Goal: Use online tool/utility: Utilize a website feature to perform a specific function

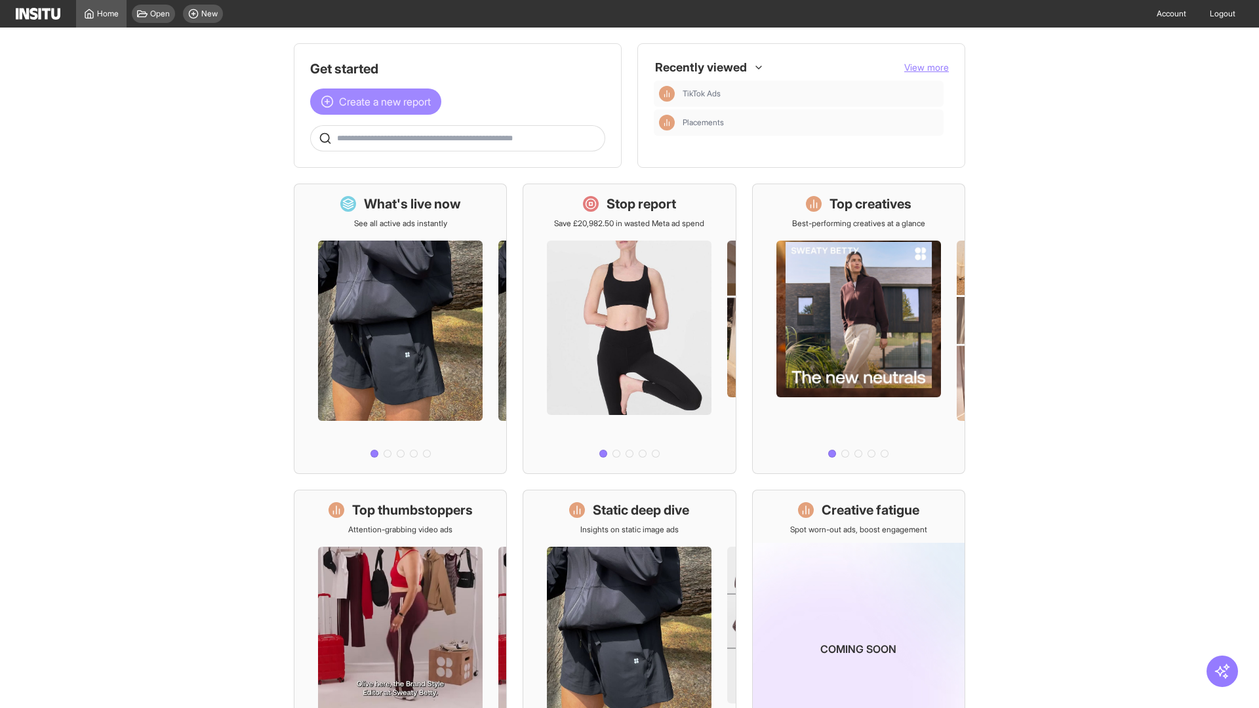
click at [379, 94] on span "Create a new report" at bounding box center [385, 102] width 92 height 16
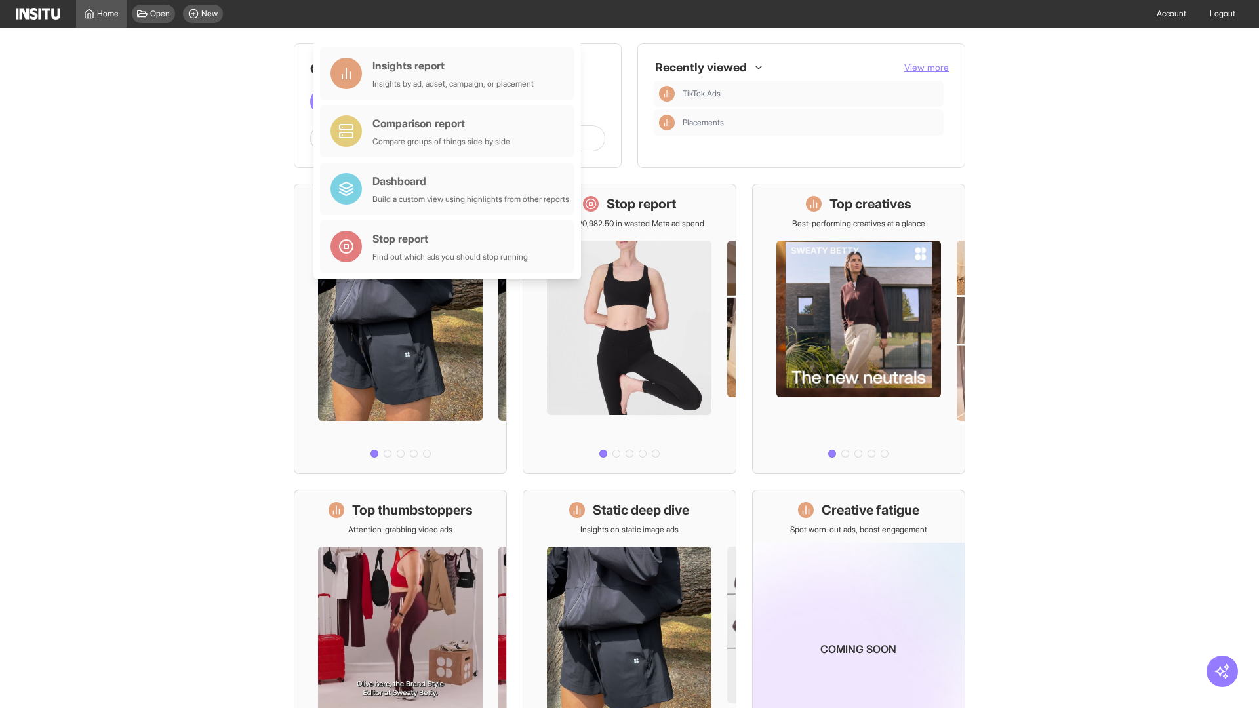
scroll to position [61, 0]
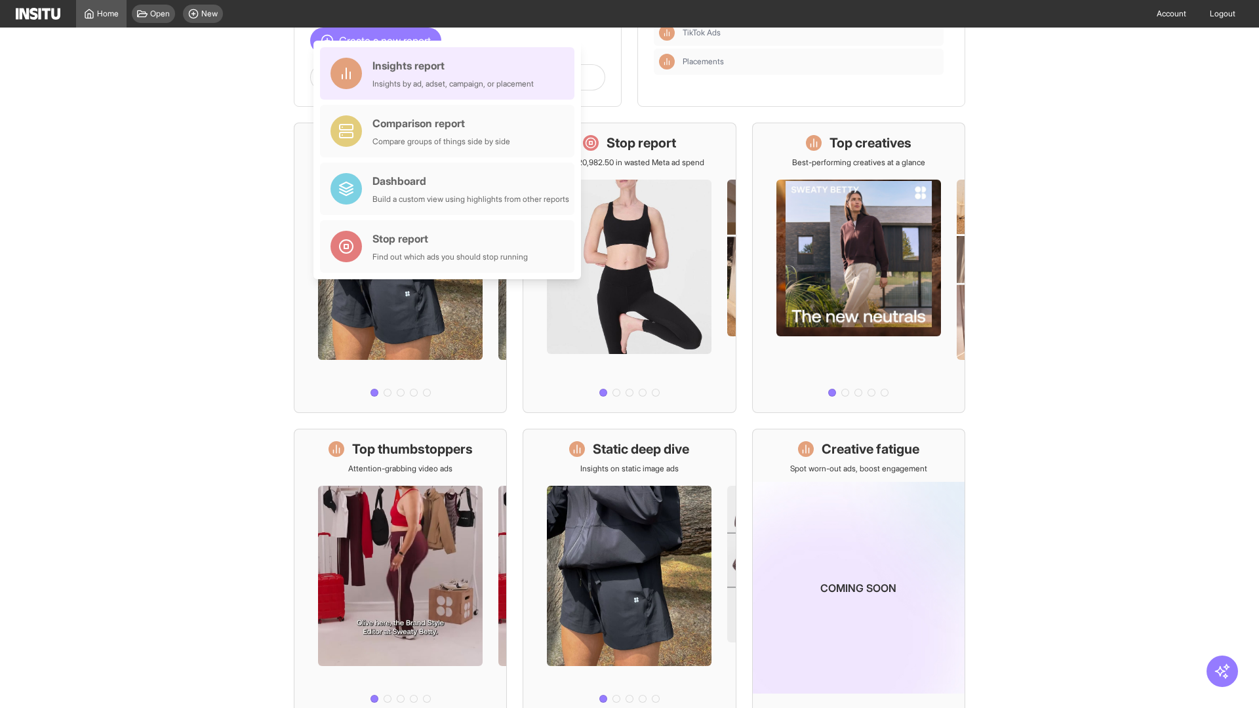
click at [451, 73] on div "Insights report Insights by ad, adset, campaign, or placement" at bounding box center [453, 73] width 161 height 31
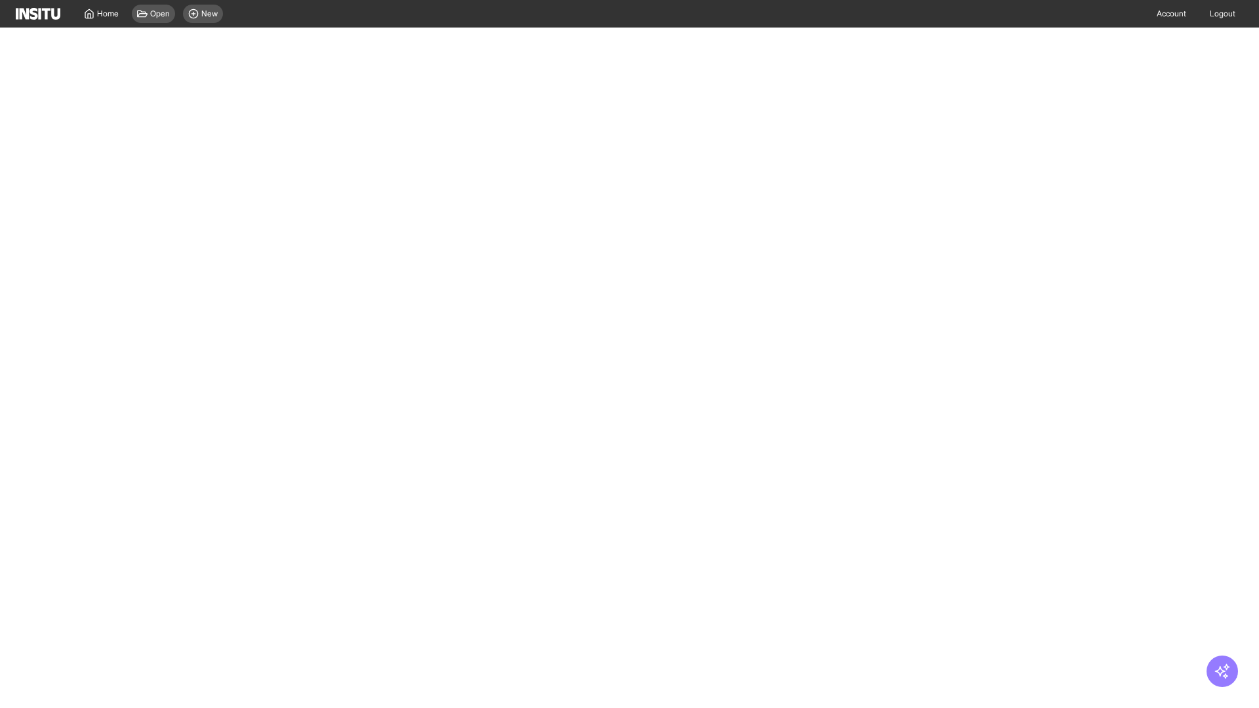
select select "**"
